Goal: Task Accomplishment & Management: Manage account settings

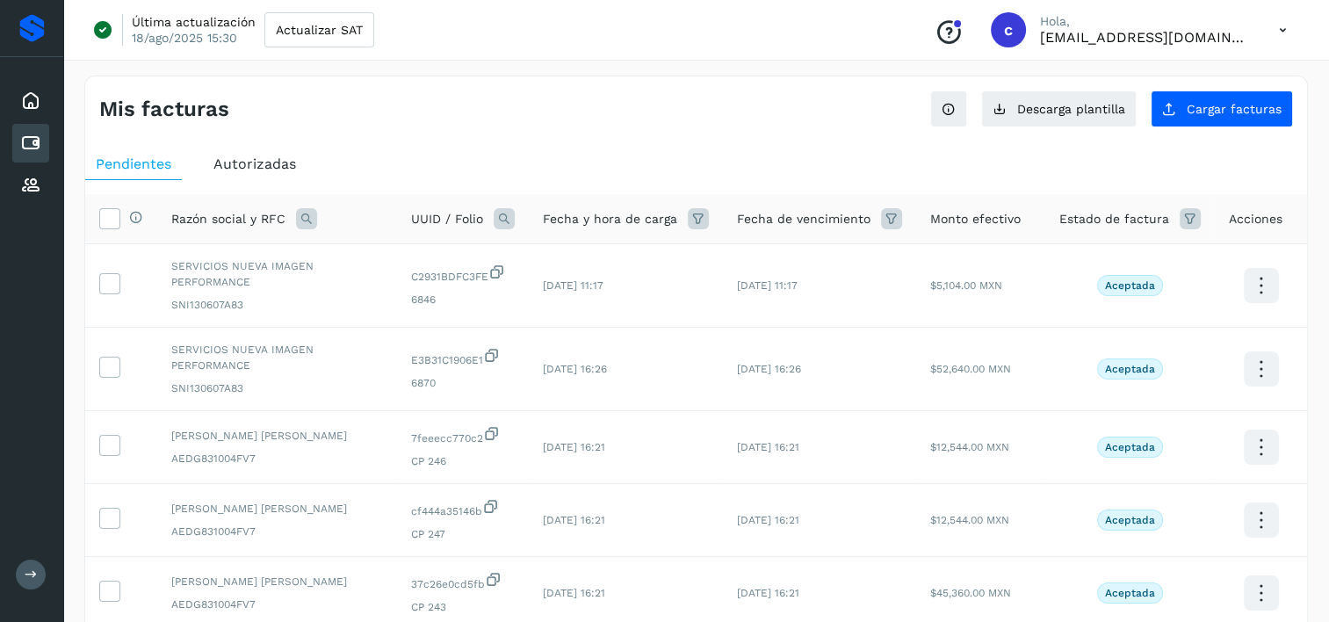
click at [32, 148] on icon at bounding box center [30, 143] width 21 height 21
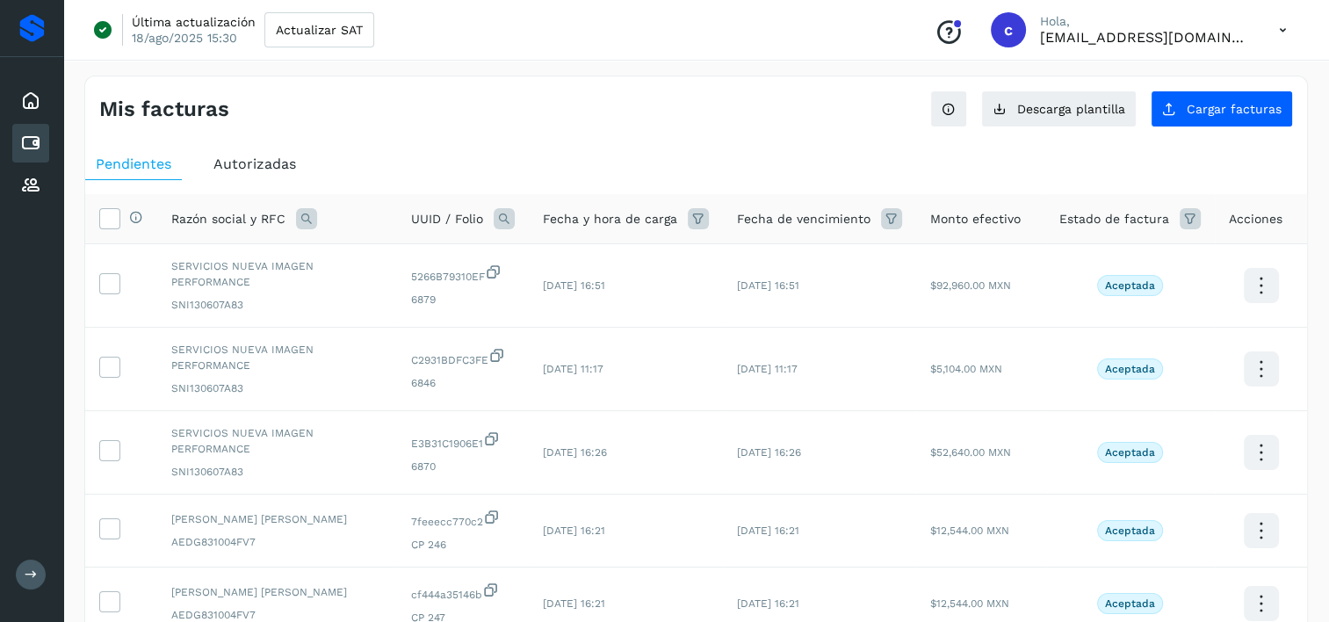
click at [495, 213] on div "UUID / Folio" at bounding box center [463, 218] width 104 height 21
click at [515, 220] on icon at bounding box center [504, 218] width 21 height 21
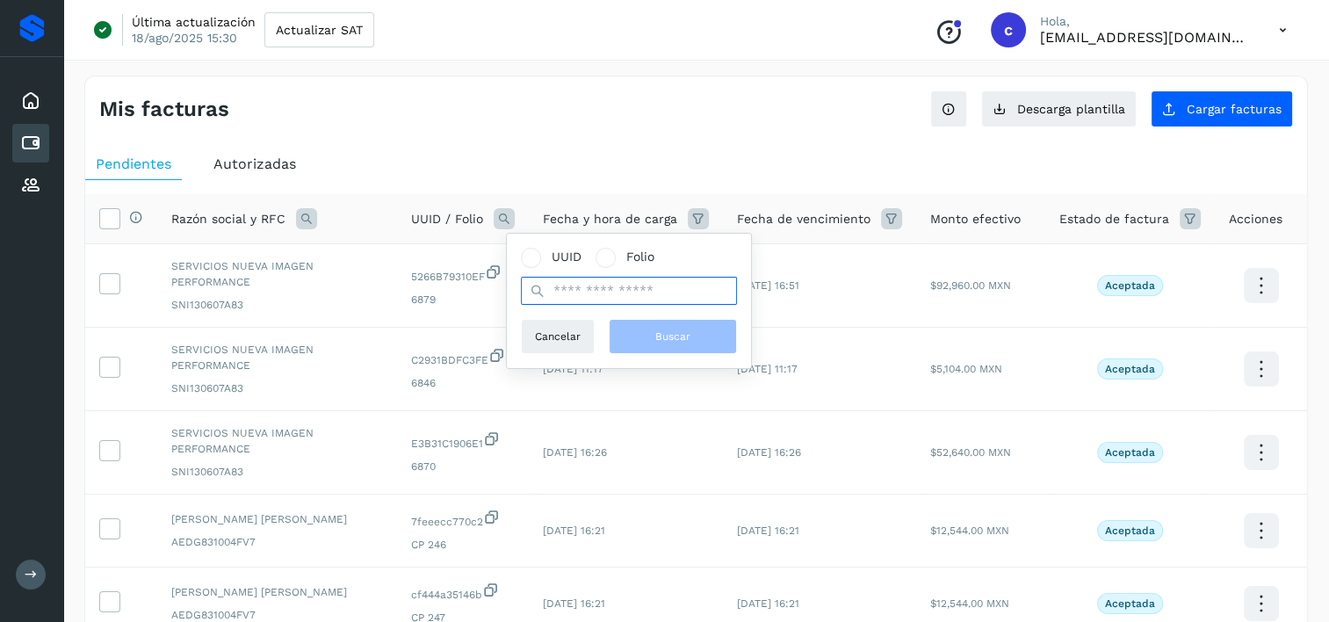
click at [677, 292] on input "text" at bounding box center [629, 291] width 216 height 28
paste input "**********"
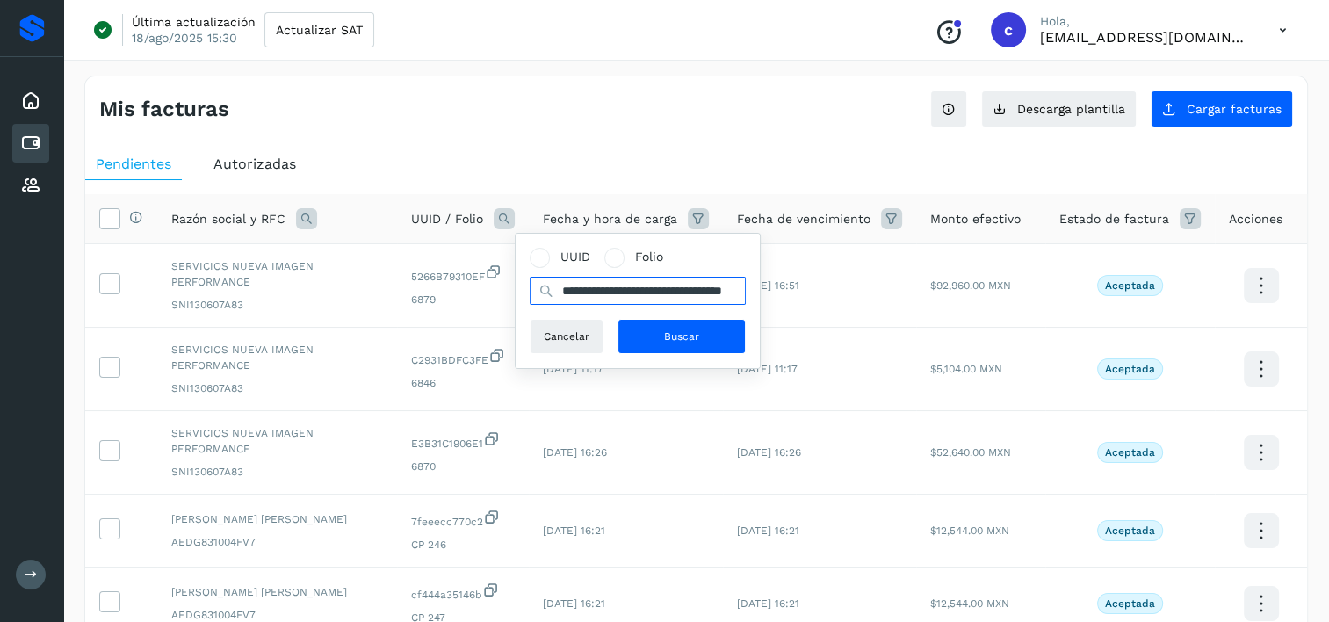
scroll to position [0, 48]
type input "**********"
click at [683, 331] on span "Buscar" at bounding box center [681, 337] width 35 height 16
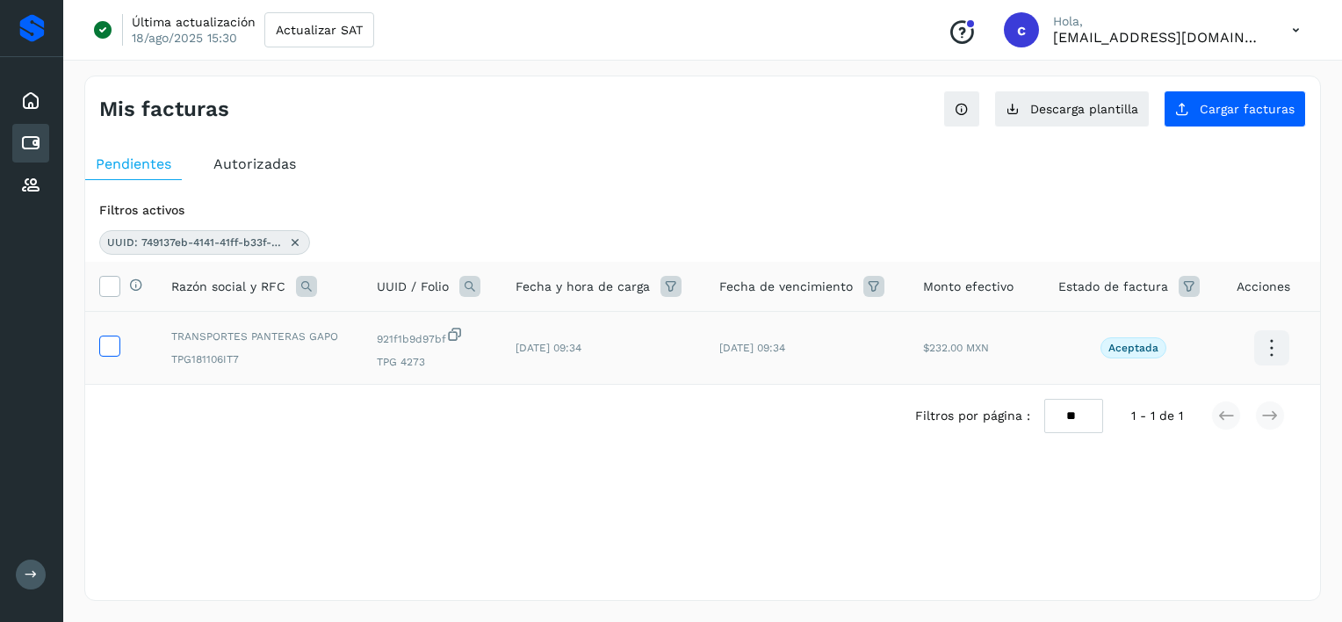
click at [112, 336] on icon at bounding box center [109, 345] width 18 height 18
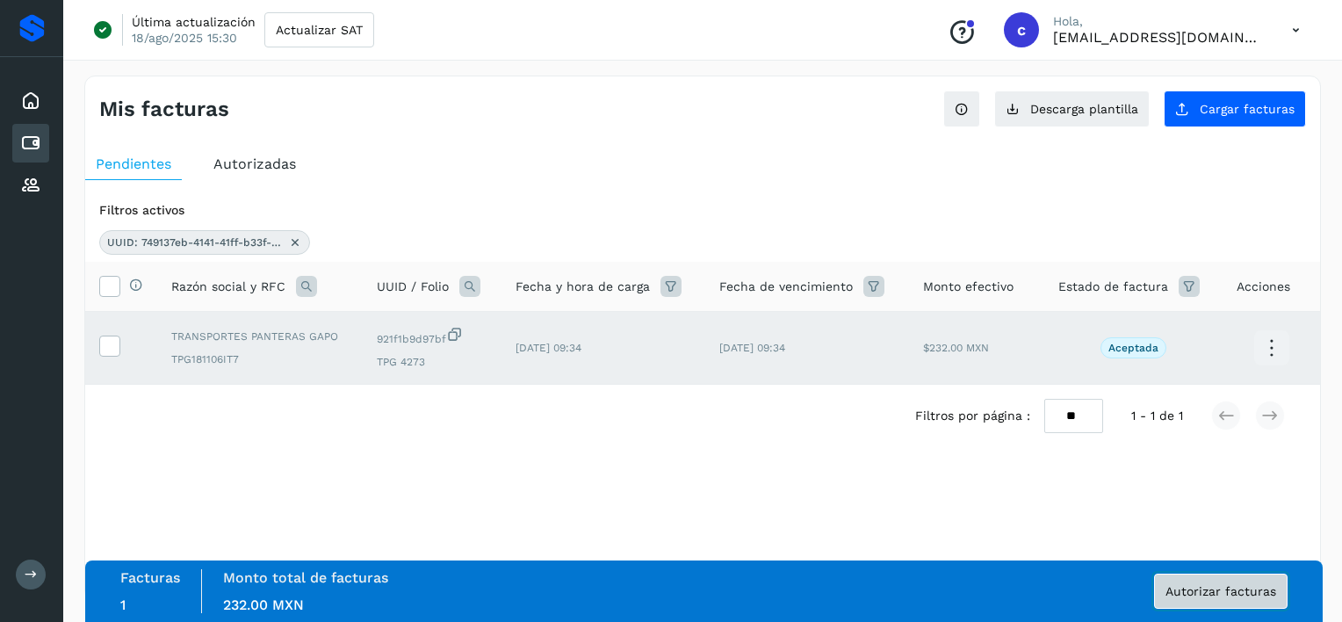
click at [1233, 582] on button "Autorizar facturas" at bounding box center [1221, 591] width 134 height 35
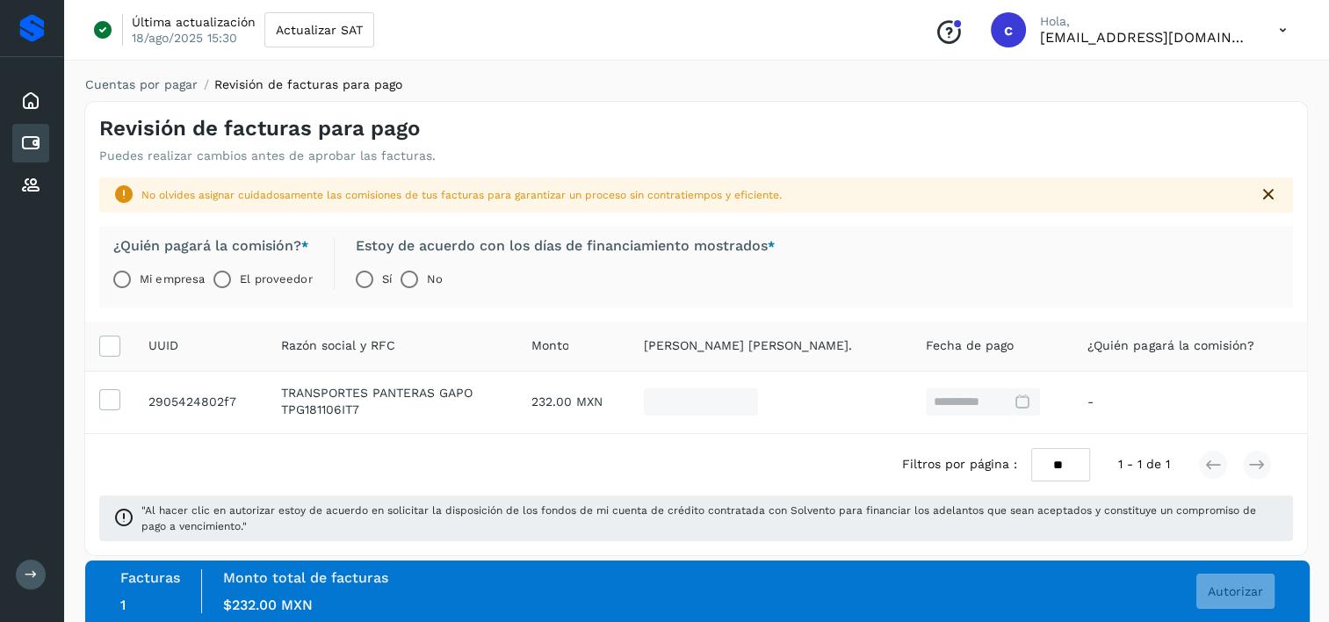
click at [242, 276] on label "El proveedor" at bounding box center [276, 279] width 72 height 35
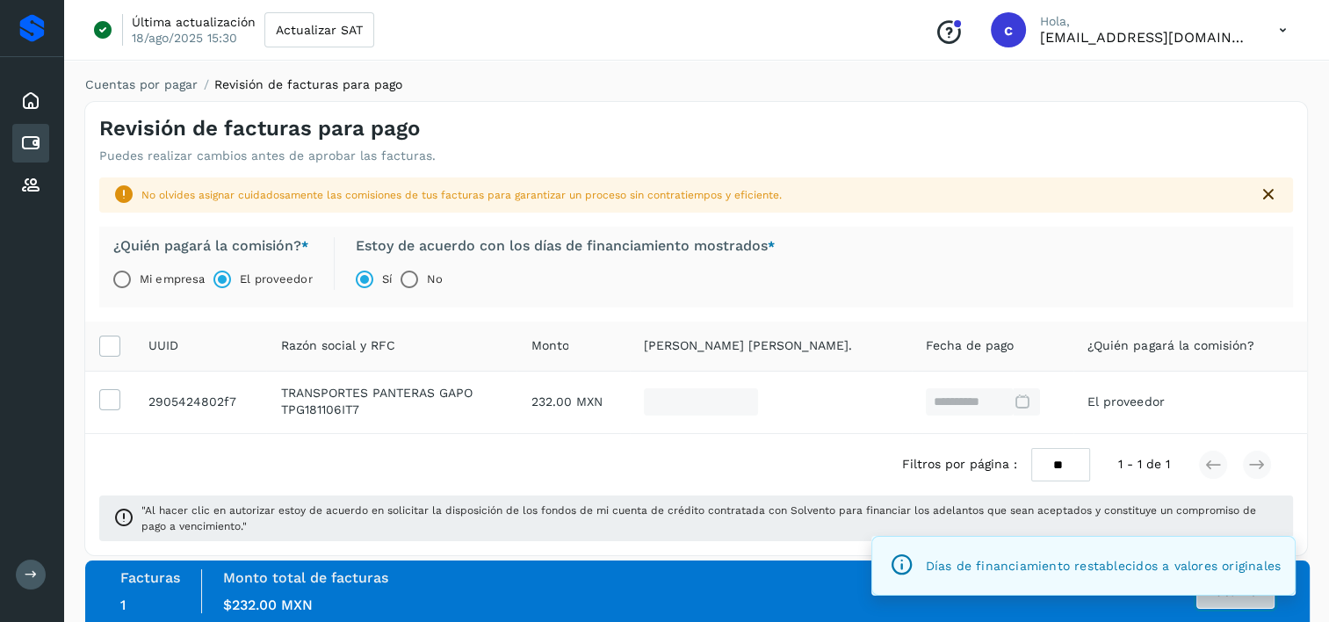
click at [1250, 601] on button "Autorizar" at bounding box center [1235, 591] width 78 height 35
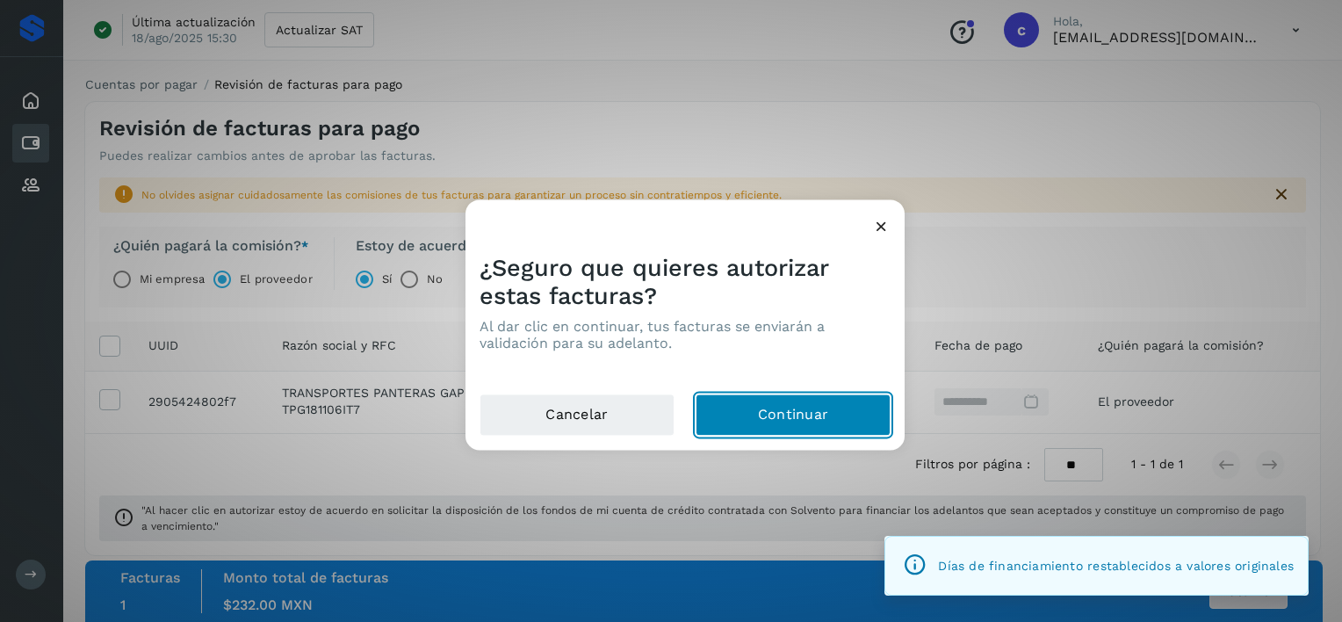
click at [843, 422] on button "Continuar" at bounding box center [793, 415] width 195 height 42
